Goal: Book appointment/travel/reservation

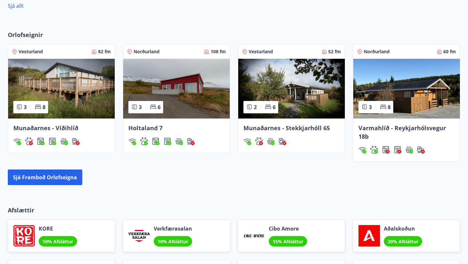
scroll to position [420, 0]
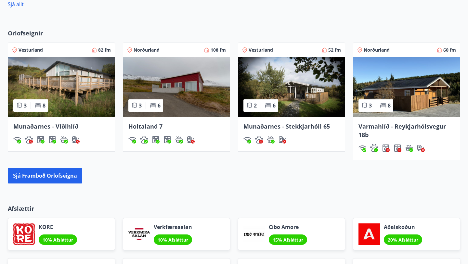
click at [191, 87] on img at bounding box center [176, 87] width 107 height 60
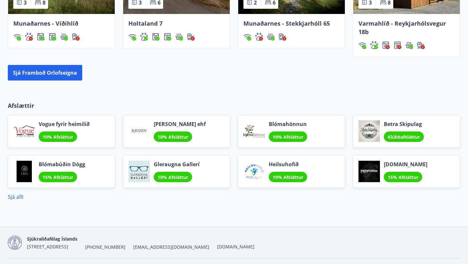
scroll to position [523, 0]
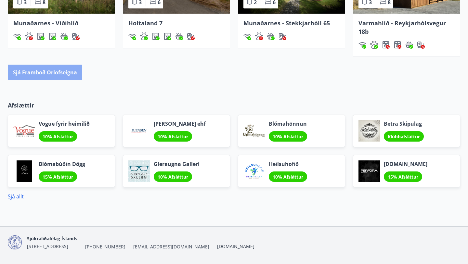
click at [64, 71] on button "Sjá framboð orlofseigna" at bounding box center [45, 73] width 74 height 16
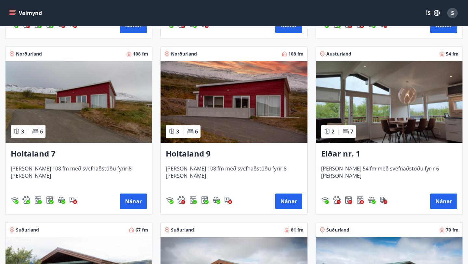
scroll to position [808, 0]
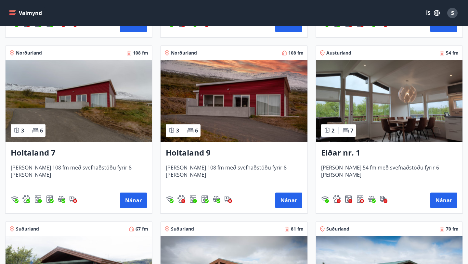
click at [62, 106] on img at bounding box center [79, 101] width 147 height 82
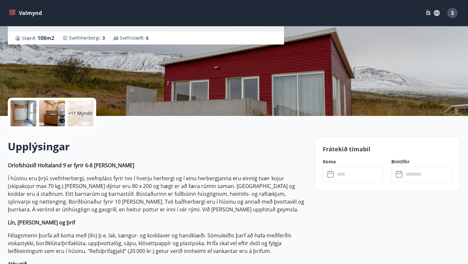
scroll to position [91, 0]
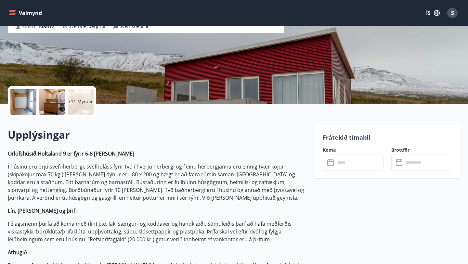
click at [86, 106] on div "+11 Myndir" at bounding box center [81, 102] width 26 height 26
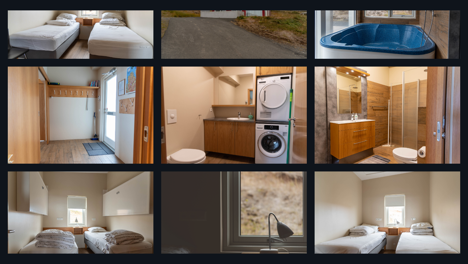
scroll to position [0, 0]
